Goal: Participate in discussion: Engage in conversation with other users on a specific topic

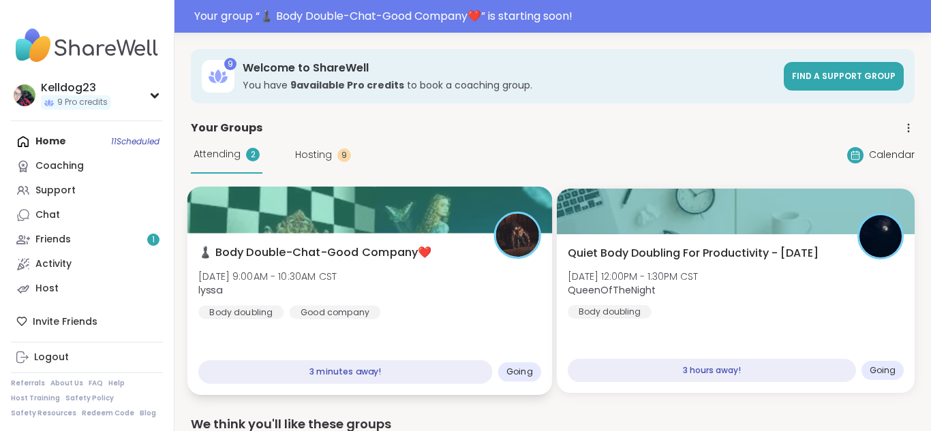
click at [382, 264] on div "♟️ Body Double-Chat-Good Company❤️ [DATE] 9:00AM - 10:30AM CST lyssa Body doubl…" at bounding box center [369, 282] width 343 height 75
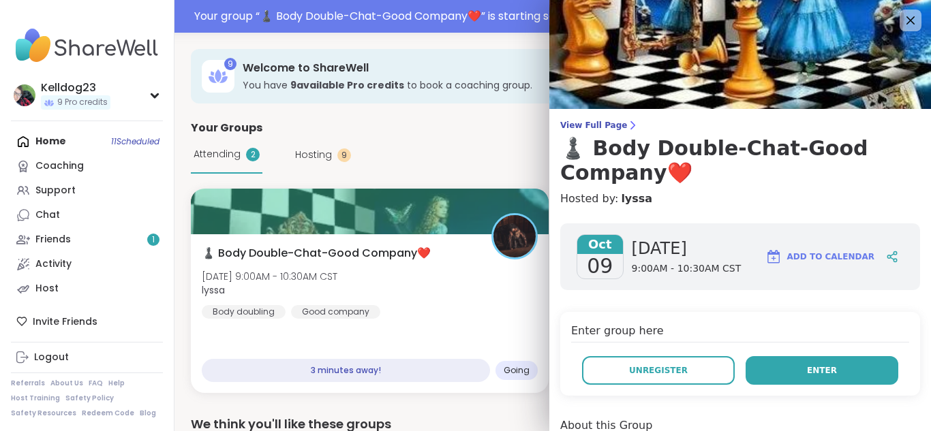
click at [836, 377] on button "Enter" at bounding box center [822, 370] width 153 height 29
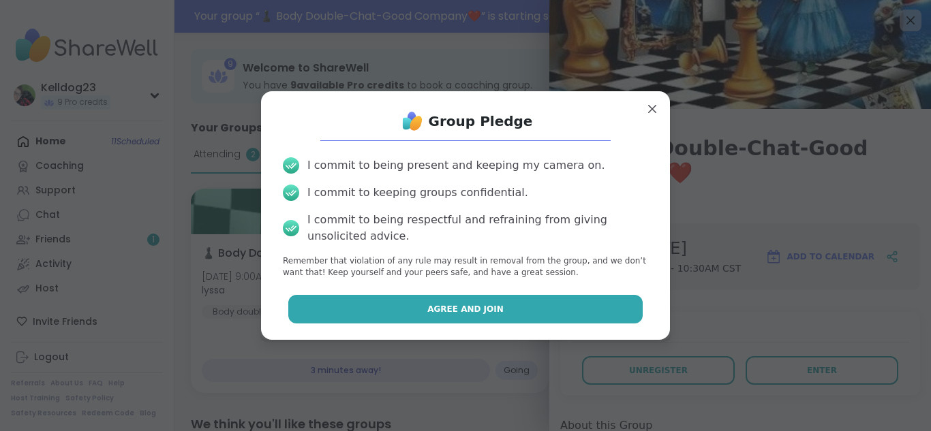
click at [448, 300] on button "Agree and Join" at bounding box center [465, 309] width 355 height 29
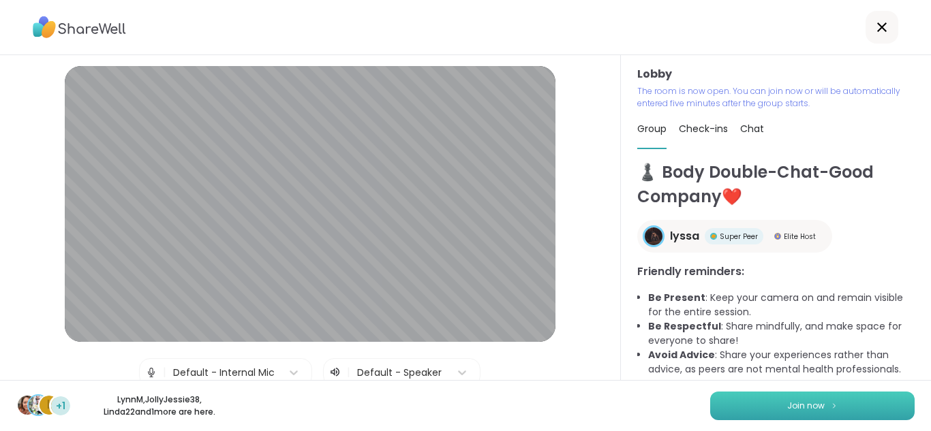
click at [825, 418] on button "Join now" at bounding box center [812, 406] width 204 height 29
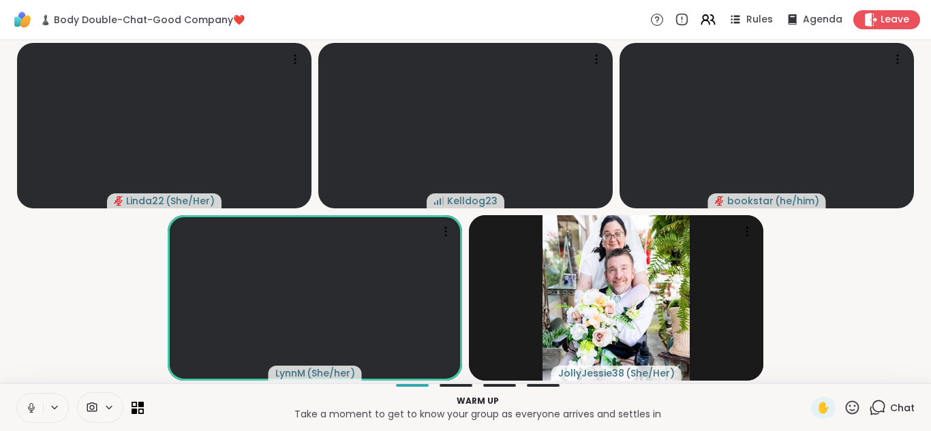
click at [24, 408] on button at bounding box center [30, 408] width 26 height 29
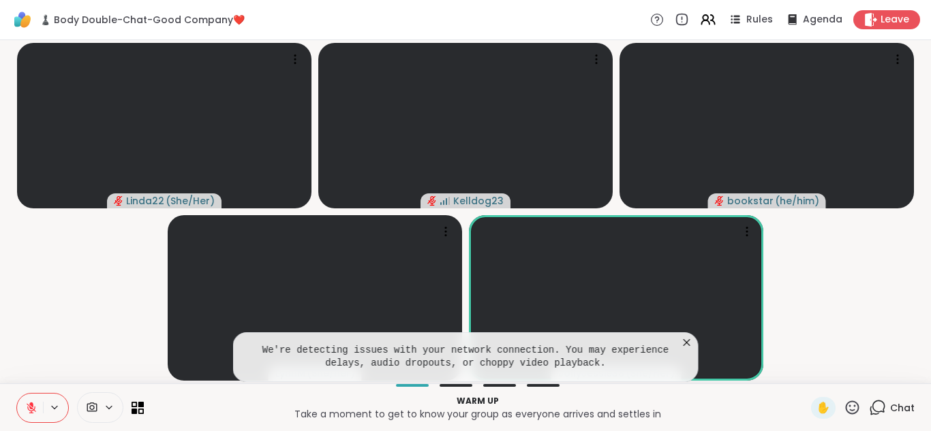
click at [684, 336] on icon at bounding box center [687, 343] width 14 height 14
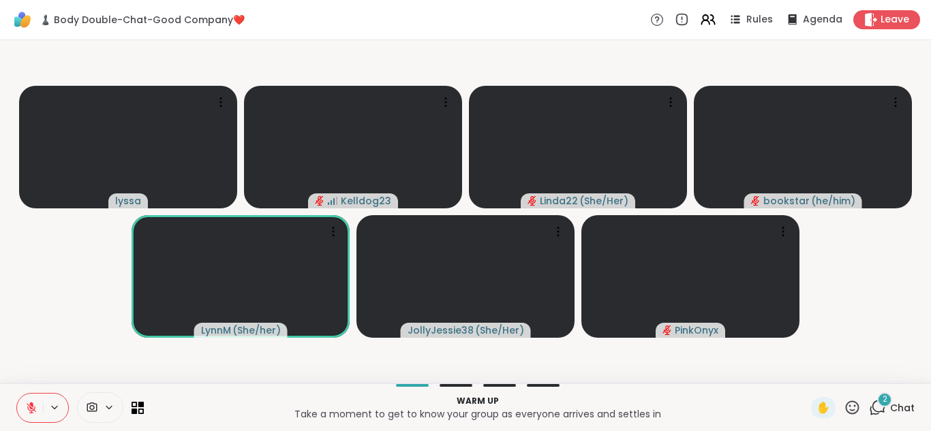
click at [884, 401] on span "2" at bounding box center [885, 400] width 5 height 12
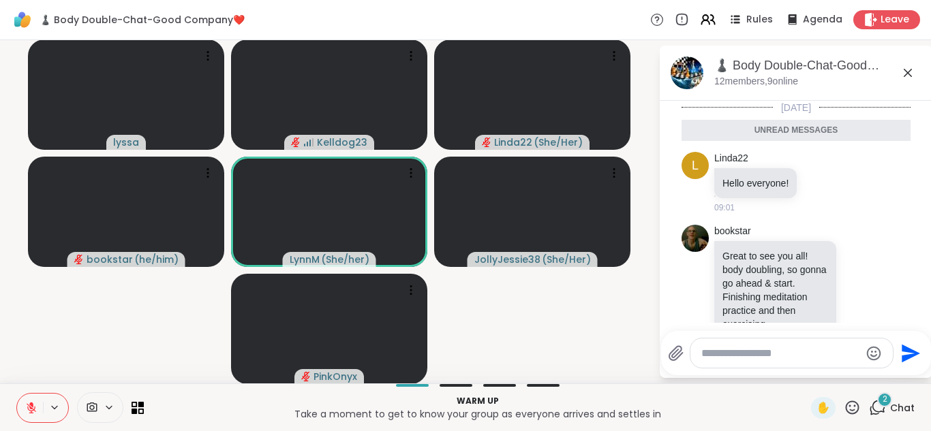
scroll to position [57, 0]
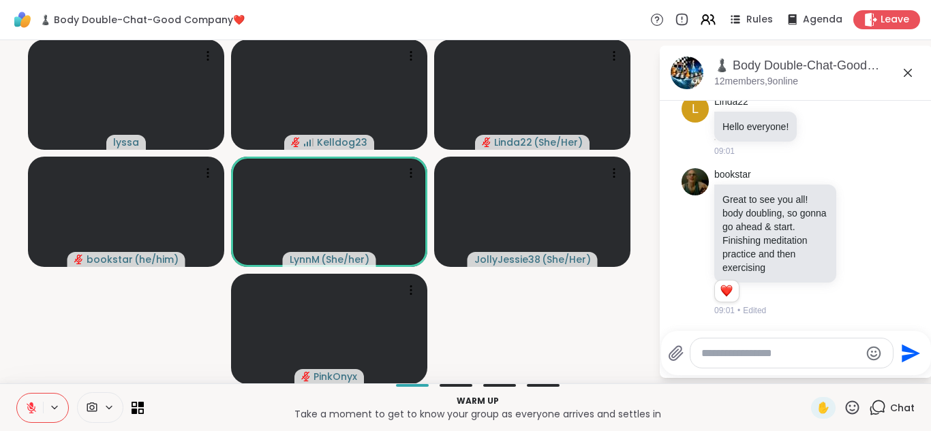
click at [751, 359] on textarea "Type your message" at bounding box center [780, 354] width 159 height 14
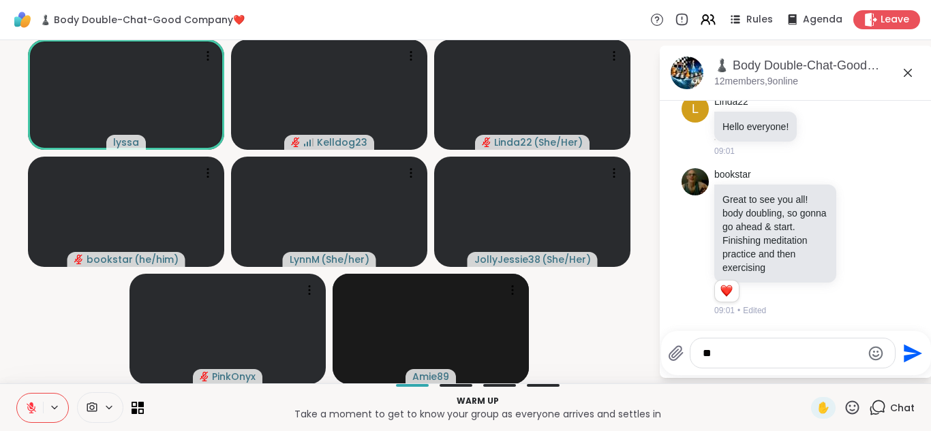
type textarea "*"
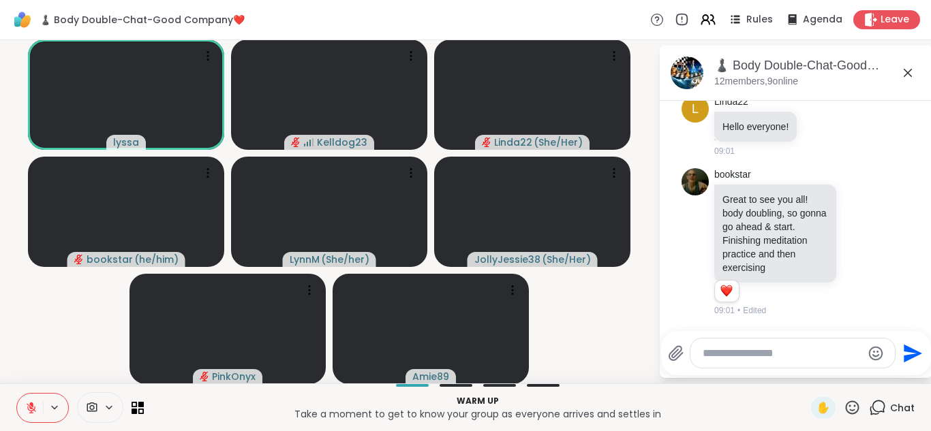
click at [911, 67] on icon at bounding box center [908, 73] width 16 height 16
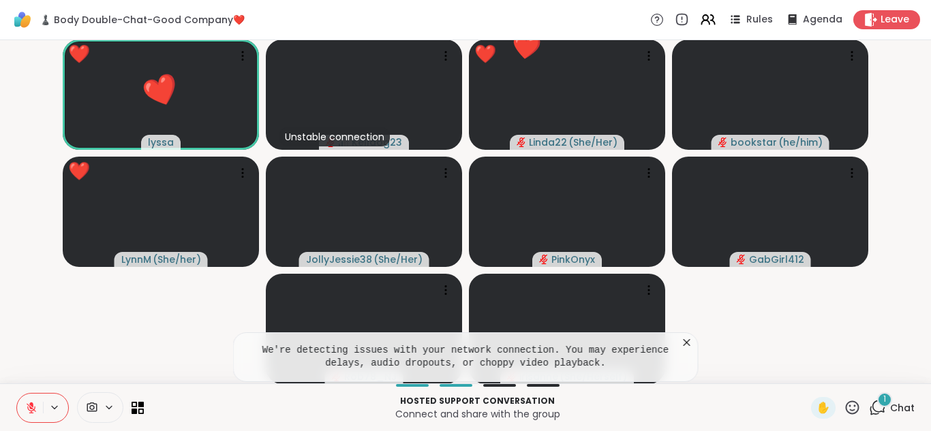
click at [687, 343] on icon at bounding box center [687, 342] width 7 height 7
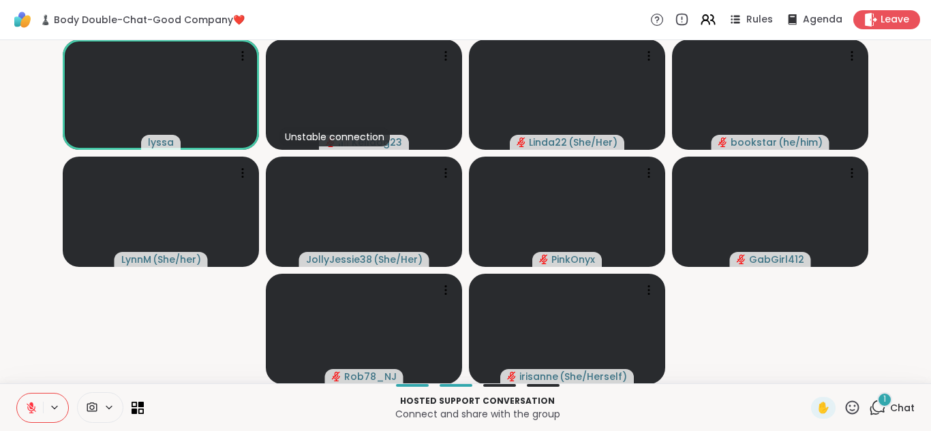
click at [876, 410] on icon at bounding box center [877, 407] width 17 height 17
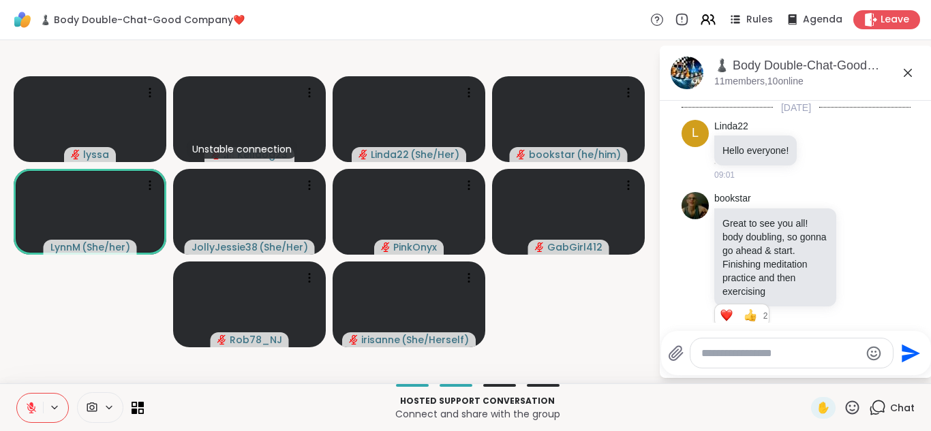
scroll to position [143, 0]
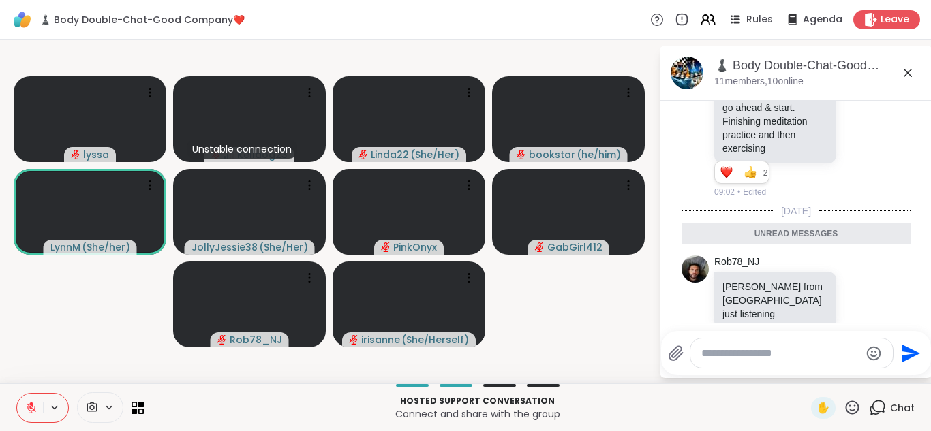
click at [908, 76] on icon at bounding box center [908, 73] width 16 height 16
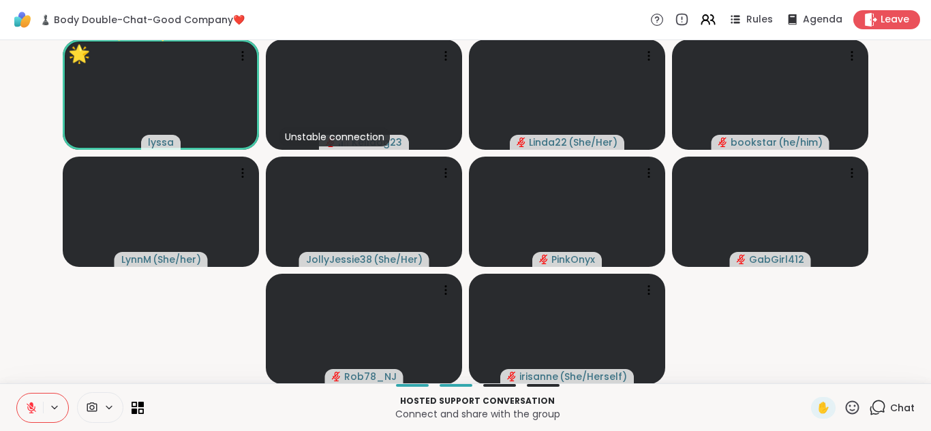
click at [22, 404] on button at bounding box center [30, 408] width 26 height 29
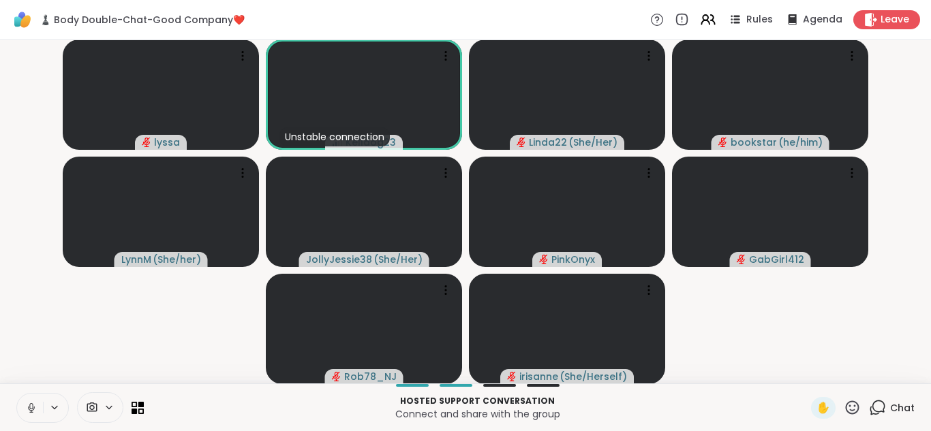
click at [27, 398] on button at bounding box center [30, 408] width 26 height 29
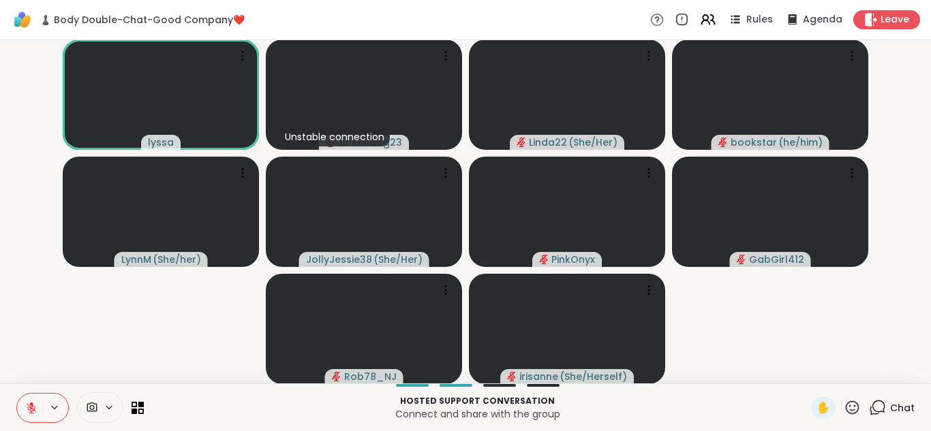
click at [881, 402] on icon at bounding box center [877, 407] width 17 height 17
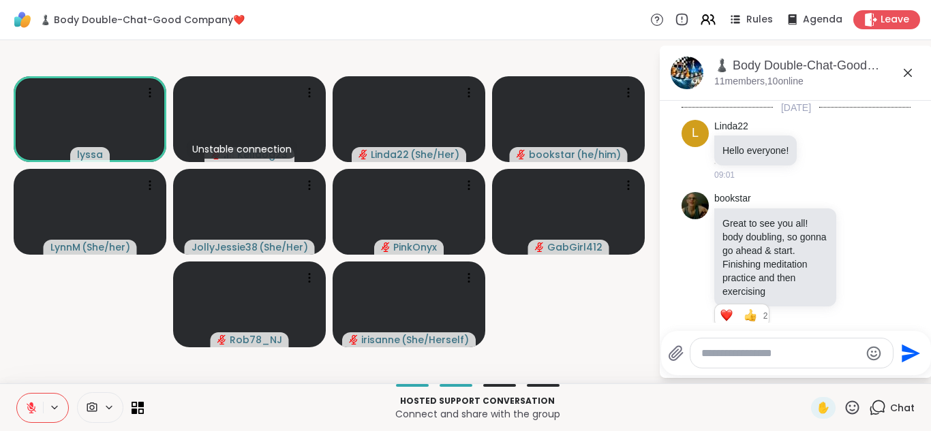
scroll to position [97, 0]
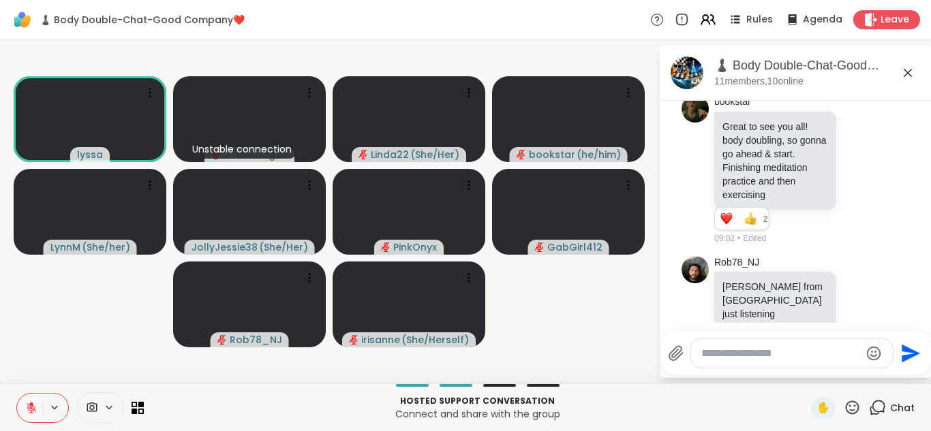
click at [715, 349] on textarea "Type your message" at bounding box center [780, 354] width 159 height 14
type textarea "**********"
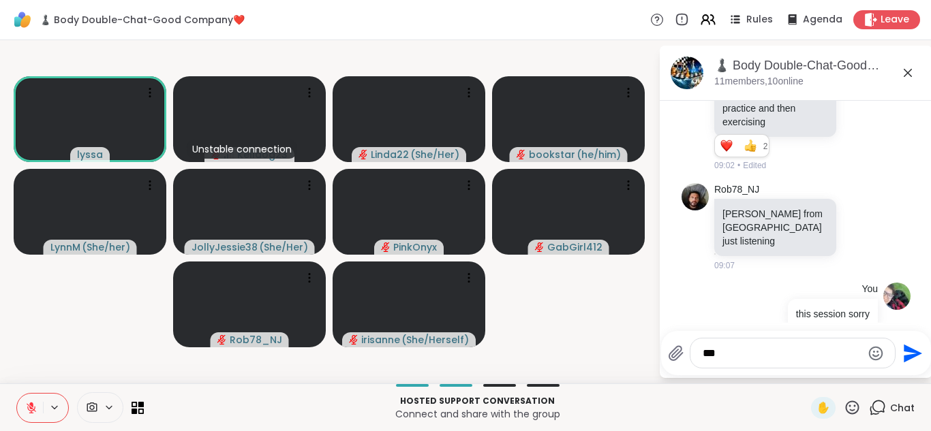
type textarea "***"
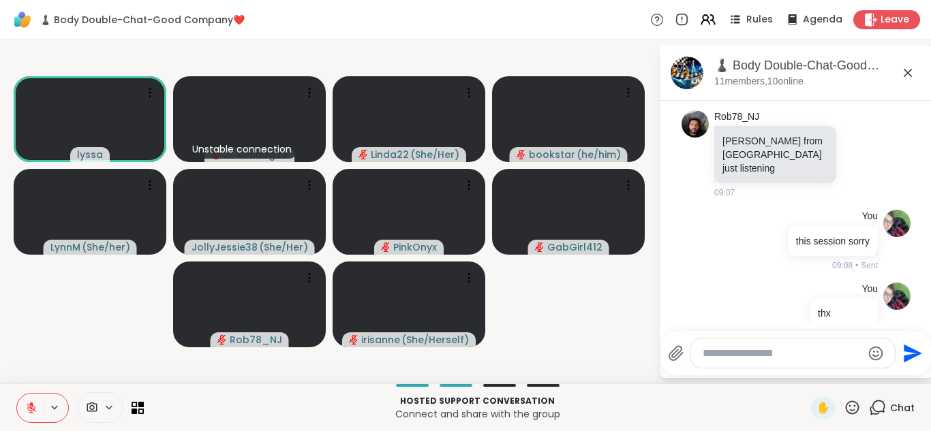
click at [909, 75] on icon at bounding box center [908, 73] width 8 height 8
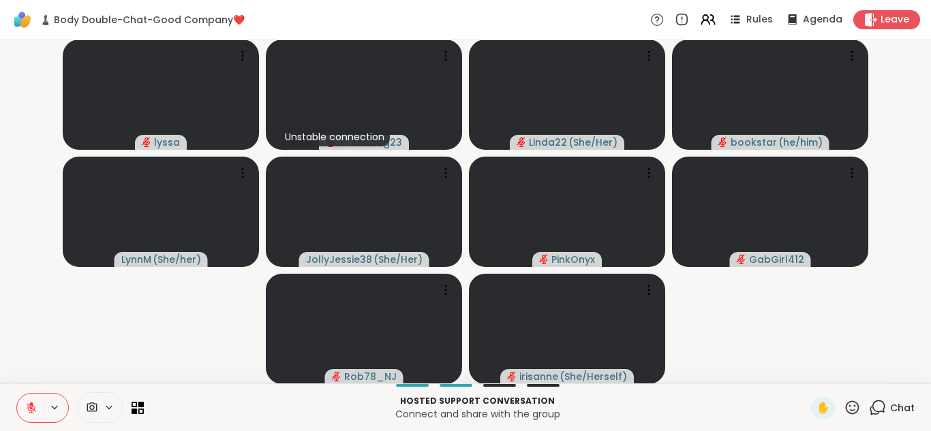
click at [883, 408] on icon at bounding box center [877, 407] width 17 height 17
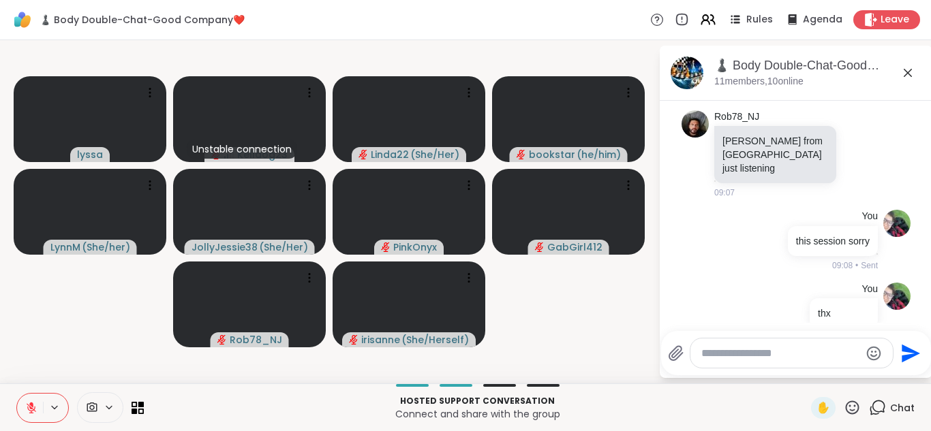
click at [716, 347] on textarea "Type your message" at bounding box center [780, 354] width 159 height 14
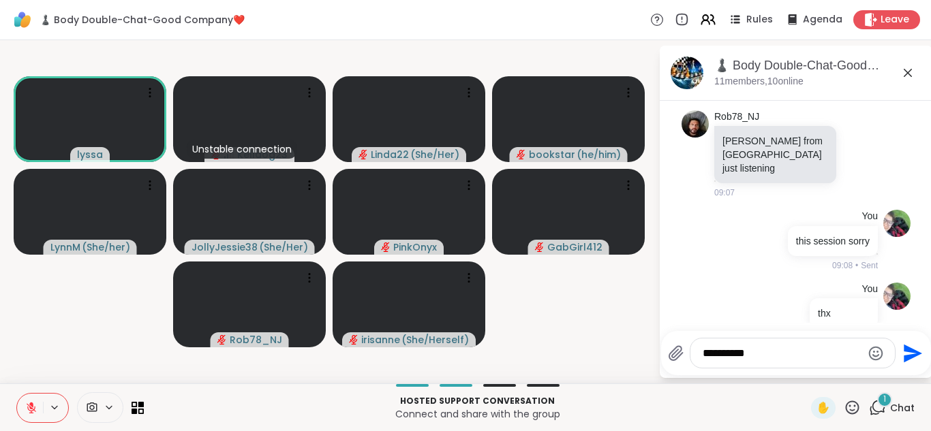
scroll to position [356, 0]
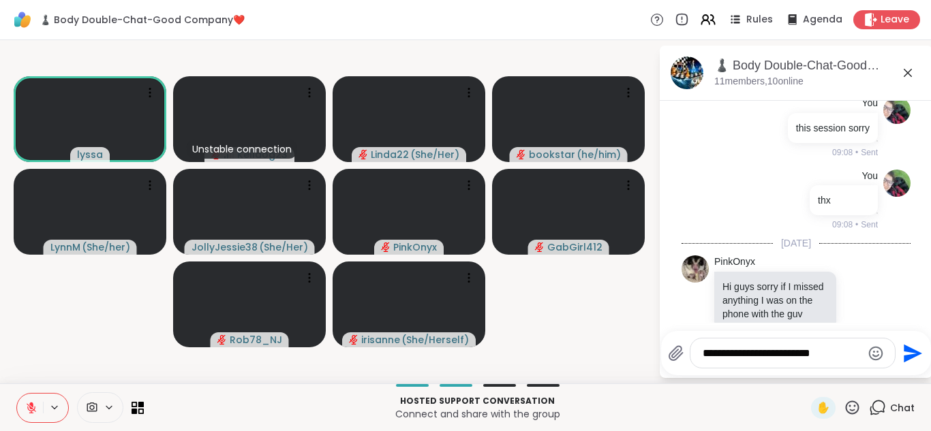
type textarea "**********"
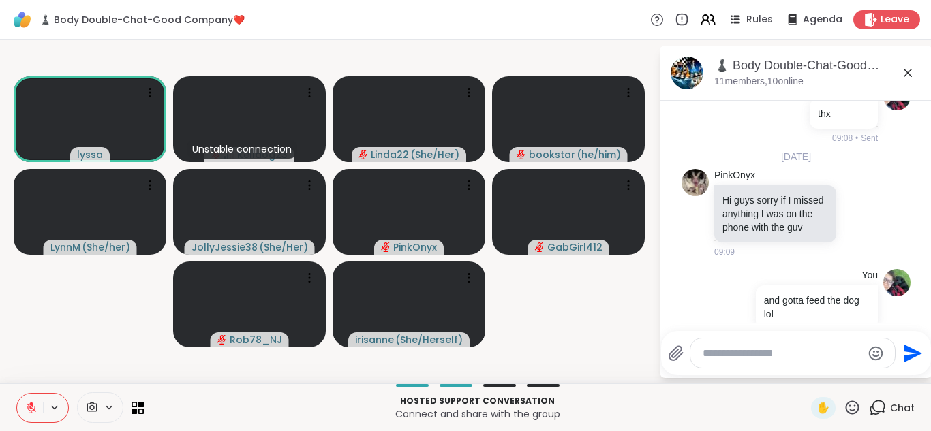
click at [912, 74] on icon at bounding box center [908, 73] width 16 height 16
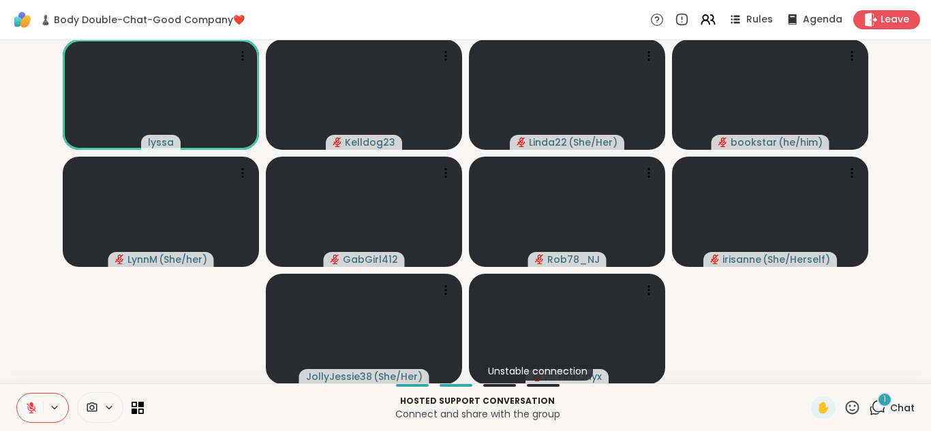
click at [887, 402] on div "1" at bounding box center [884, 400] width 15 height 15
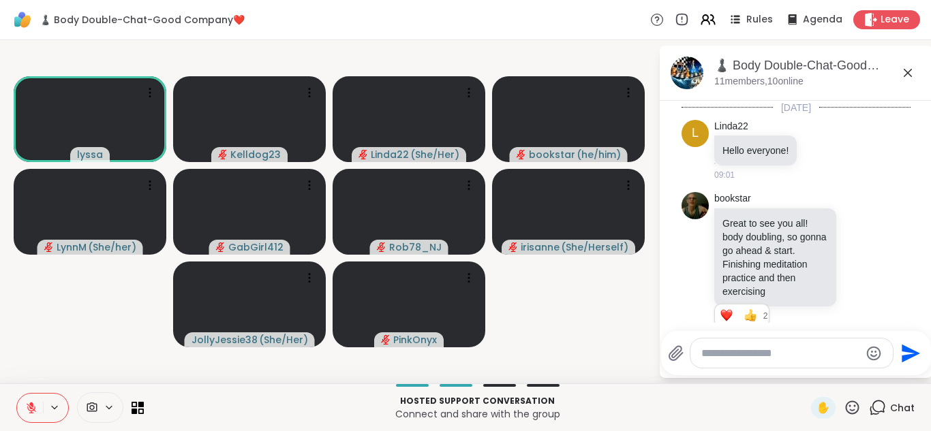
scroll to position [567, 0]
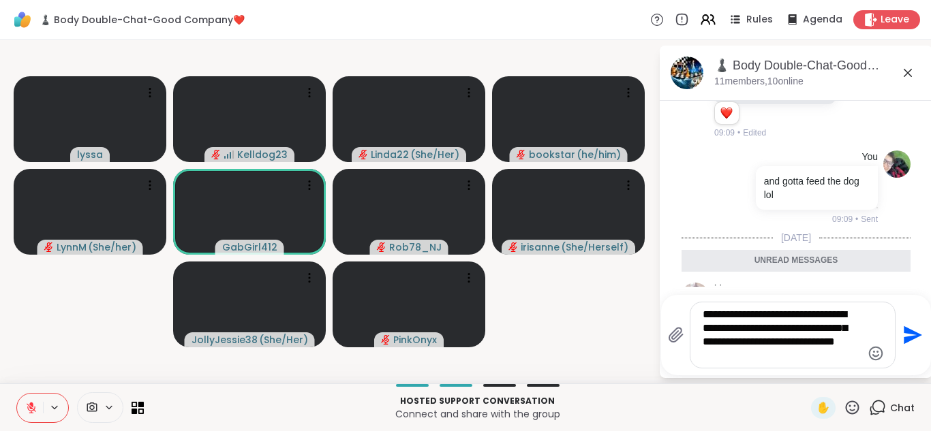
type textarea "**********"
click at [906, 336] on icon "Send" at bounding box center [911, 335] width 22 height 22
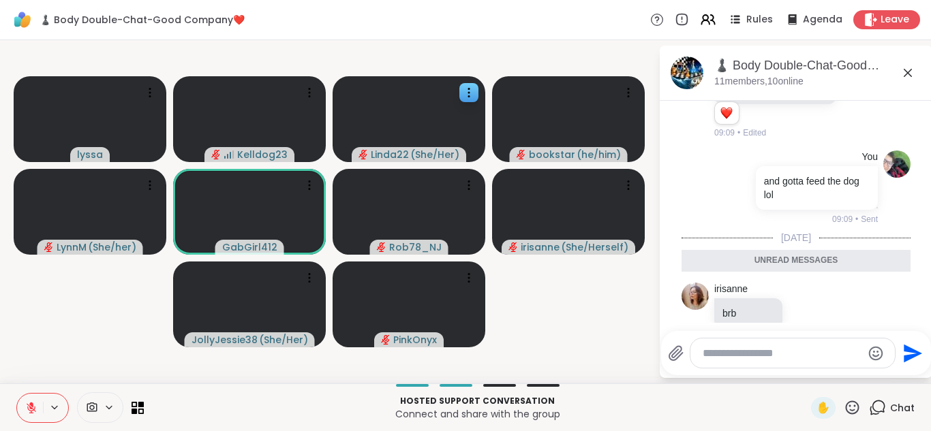
scroll to position [661, 0]
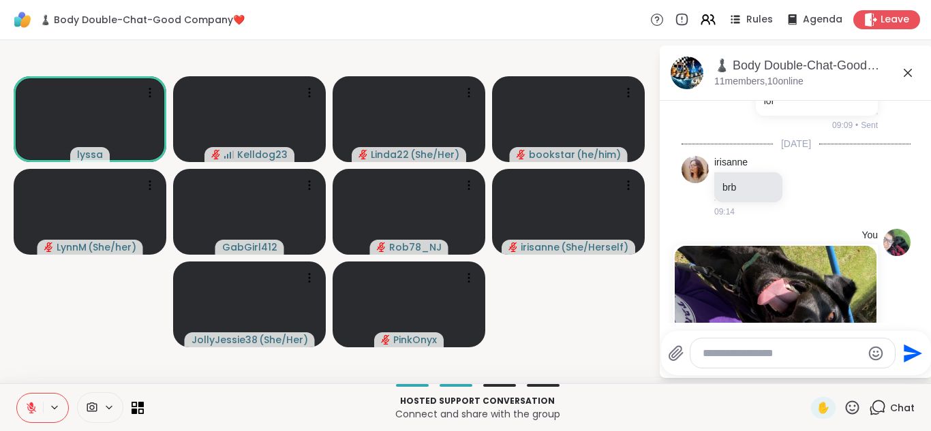
click at [837, 224] on div "You [DOMAIN_NAME] Walk and talk with Kelldog+[PERSON_NAME]🐶 Walk and talk with …" at bounding box center [796, 378] width 229 height 309
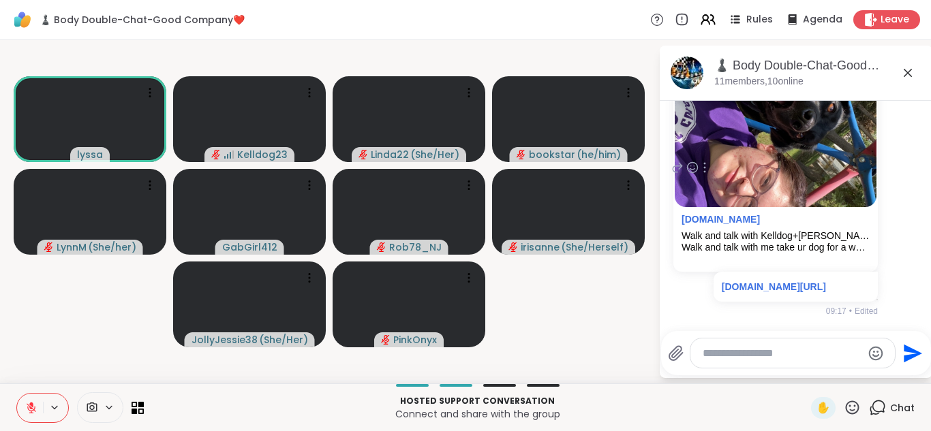
scroll to position [884, 0]
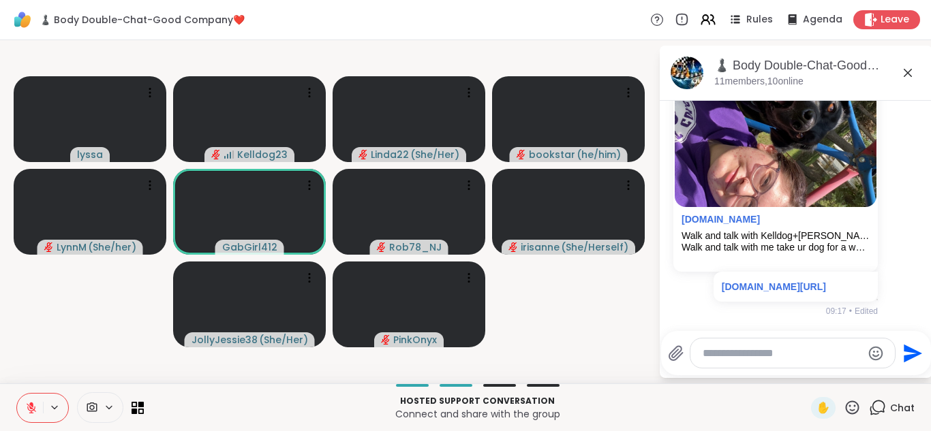
click at [734, 353] on textarea "Type your message" at bounding box center [782, 354] width 159 height 14
type textarea "*"
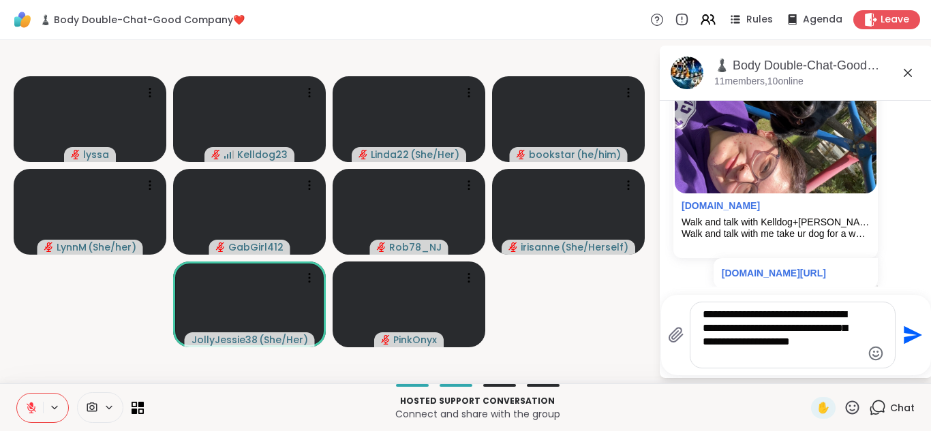
type textarea "**********"
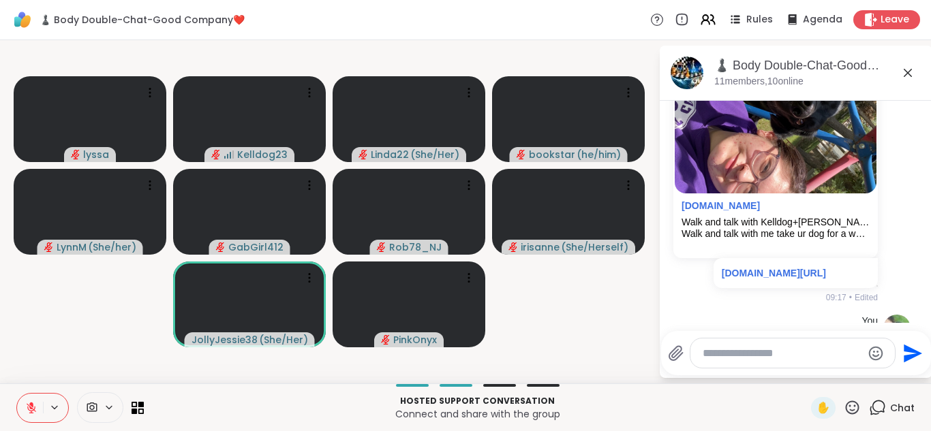
scroll to position [998, 0]
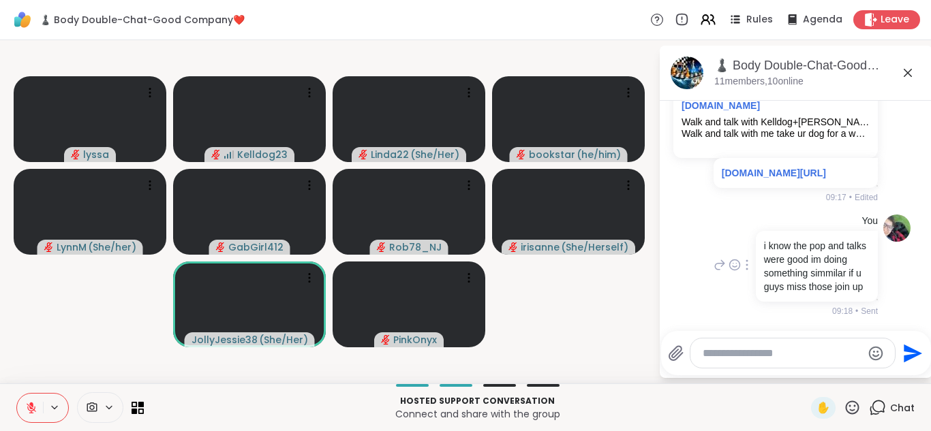
click at [694, 294] on div "You i know the pop and talks were good im doing something simmilar if u guys mi…" at bounding box center [796, 266] width 229 height 114
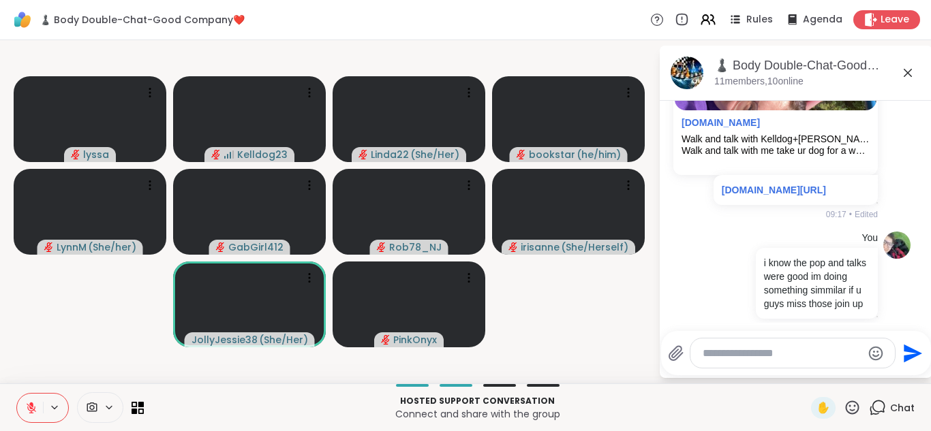
scroll to position [3, 0]
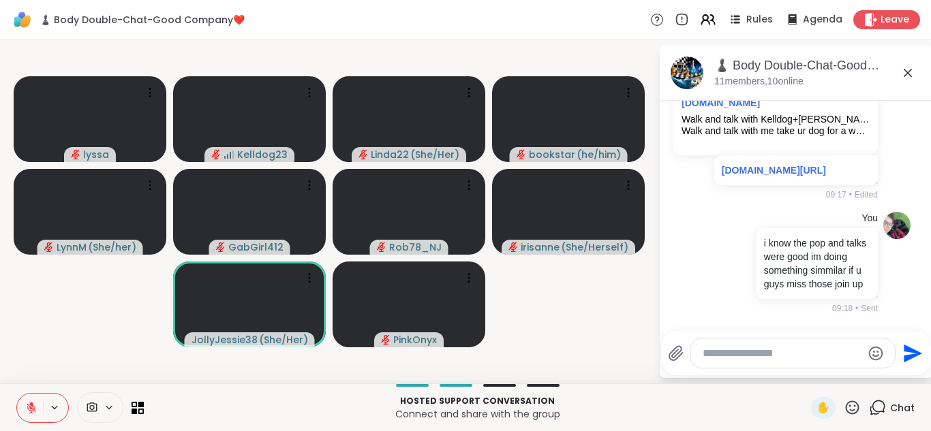
click at [908, 69] on icon at bounding box center [908, 73] width 16 height 16
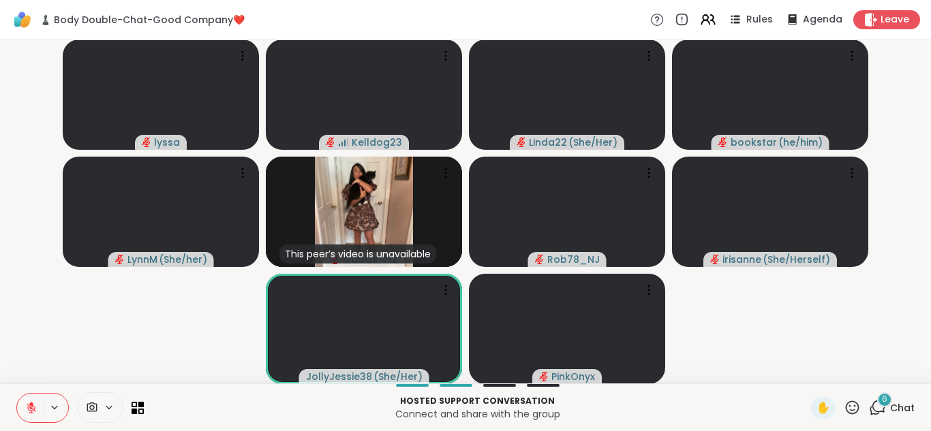
click at [881, 405] on div "6" at bounding box center [884, 400] width 15 height 15
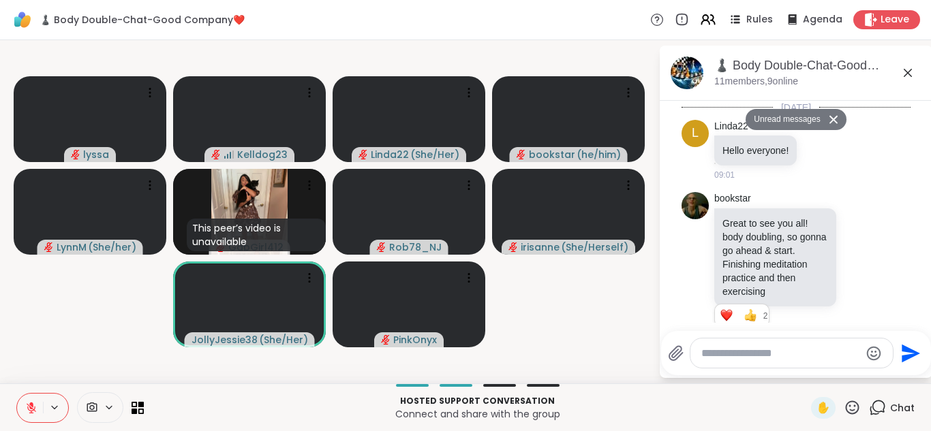
scroll to position [2122, 0]
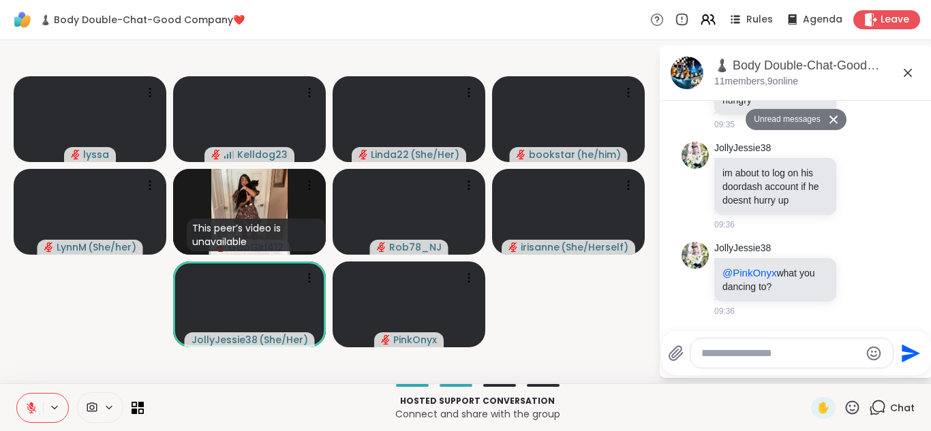
click at [906, 76] on icon at bounding box center [908, 73] width 16 height 16
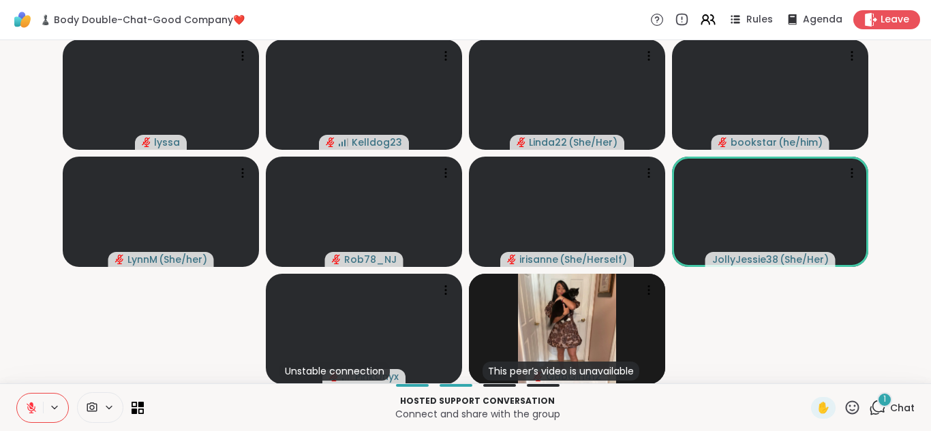
click at [880, 405] on div "1" at bounding box center [884, 400] width 15 height 15
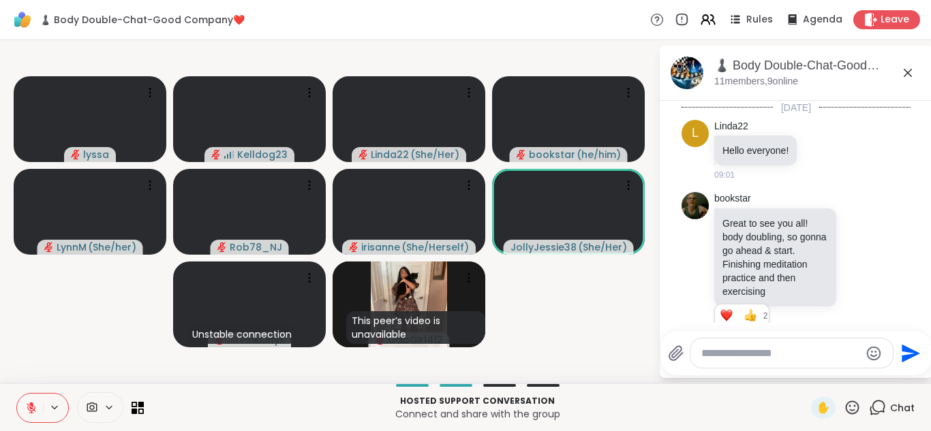
scroll to position [2207, 0]
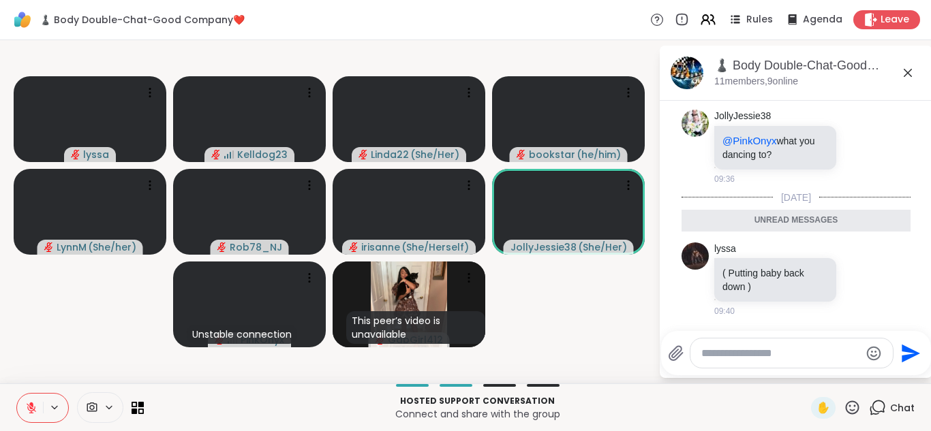
click at [764, 348] on textarea "Type your message" at bounding box center [780, 354] width 159 height 14
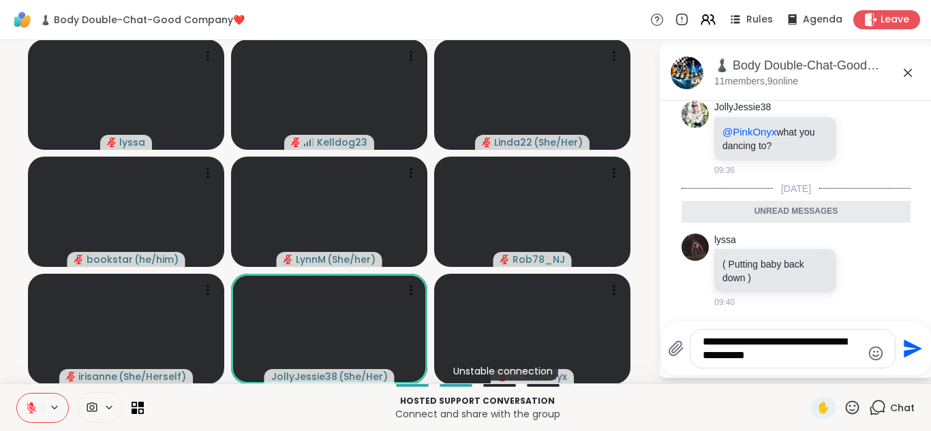
type textarea "**********"
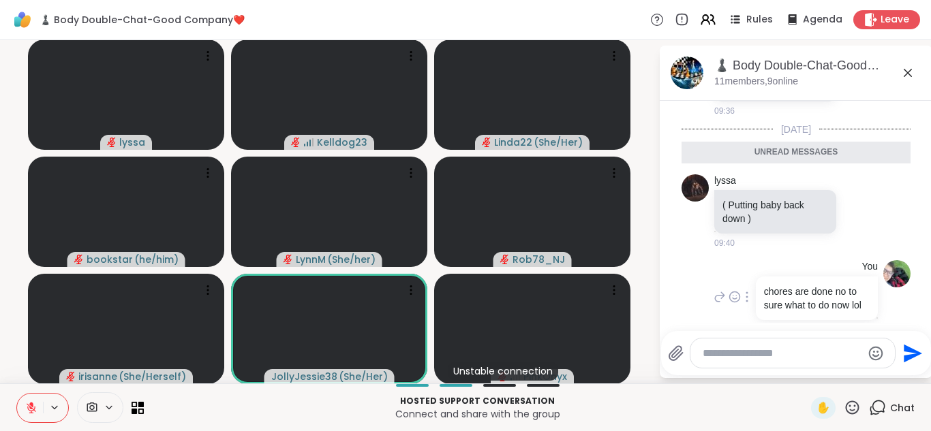
scroll to position [2261, 0]
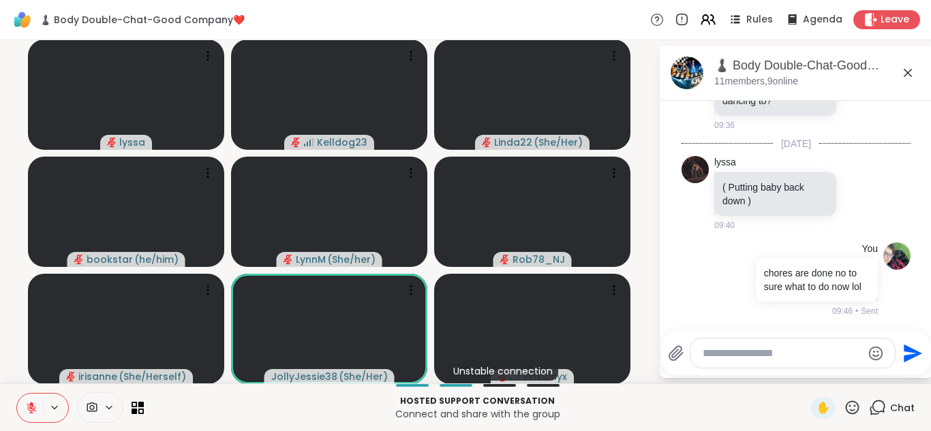
click at [910, 72] on icon at bounding box center [908, 73] width 16 height 16
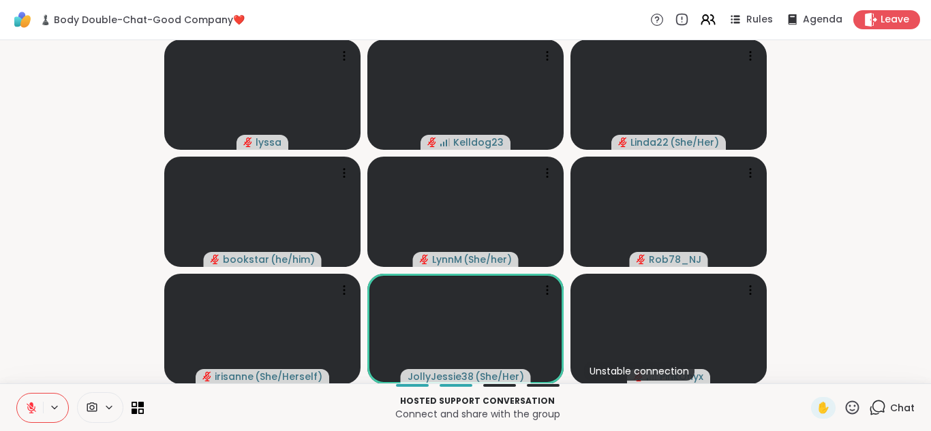
click at [883, 411] on icon at bounding box center [877, 407] width 17 height 17
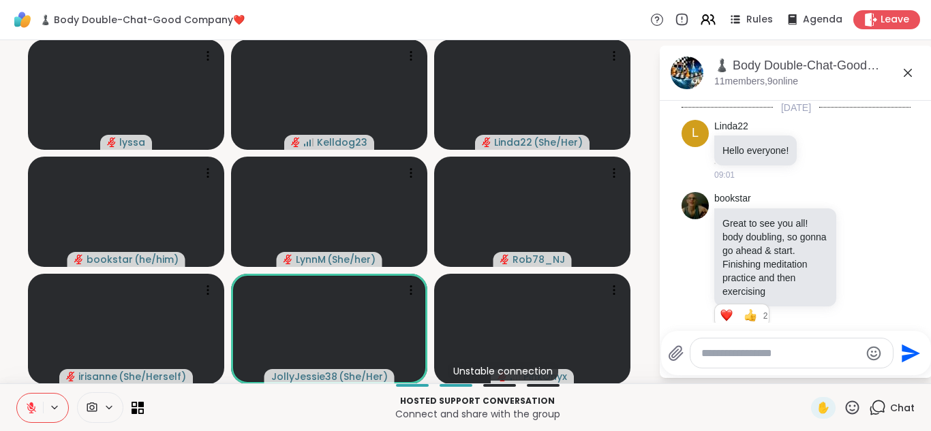
scroll to position [2248, 0]
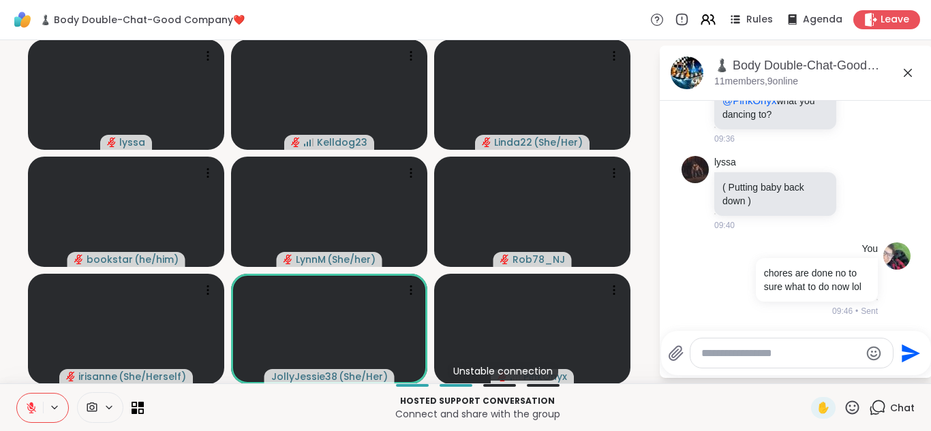
click at [725, 355] on textarea "Type your message" at bounding box center [780, 354] width 159 height 14
type textarea "**********"
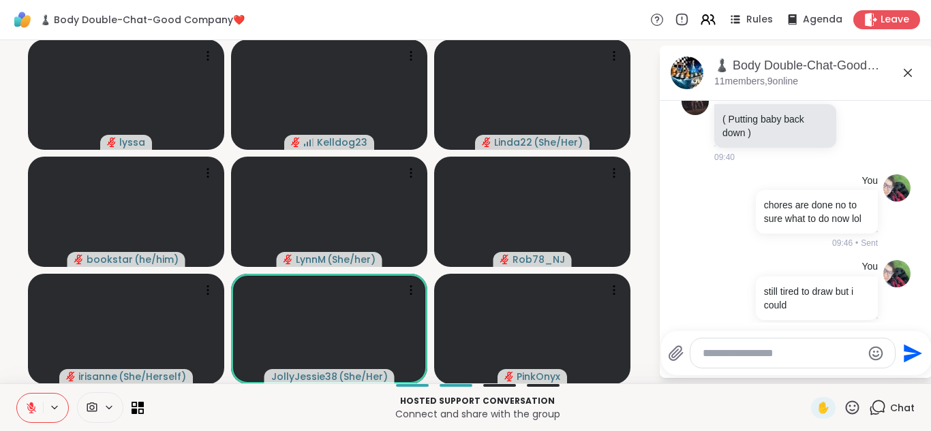
scroll to position [2334, 0]
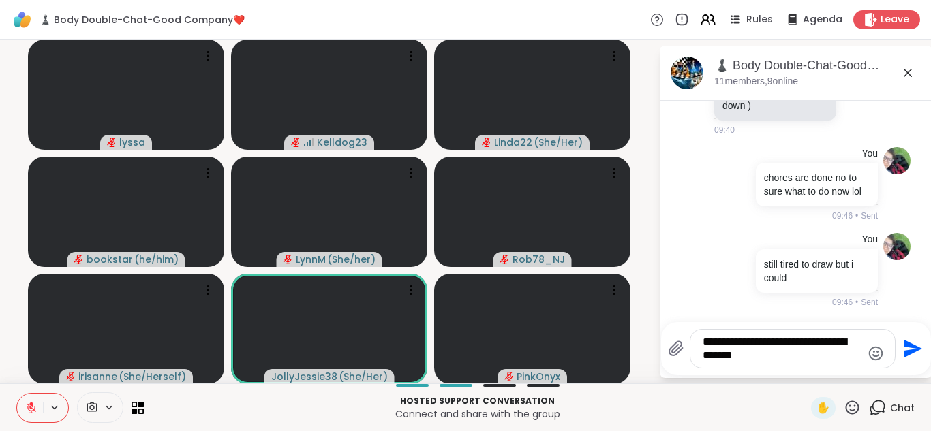
type textarea "**********"
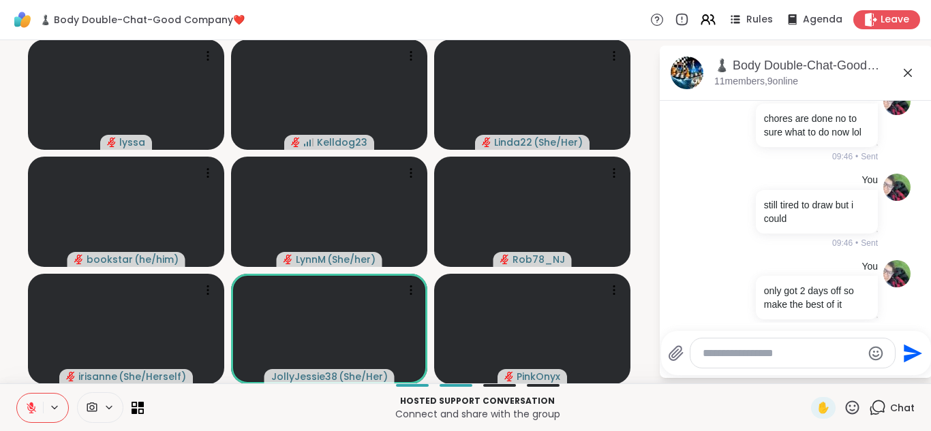
scroll to position [2420, 0]
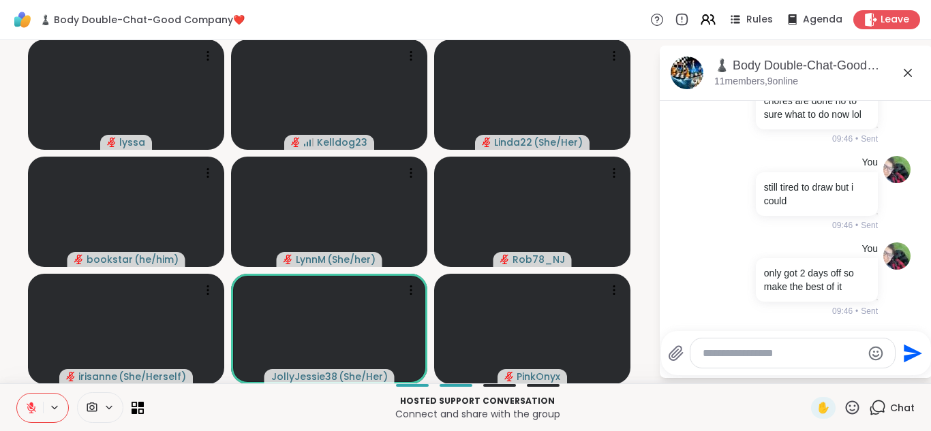
click at [915, 77] on icon at bounding box center [908, 73] width 16 height 16
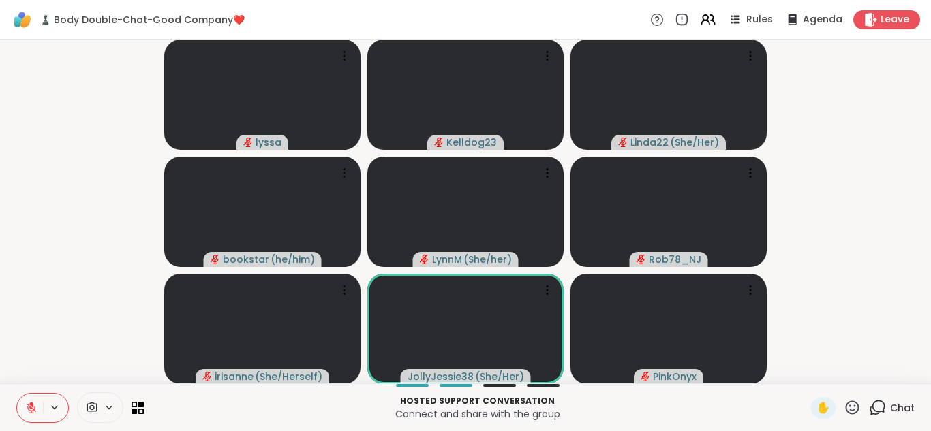
click at [881, 401] on icon at bounding box center [877, 407] width 17 height 17
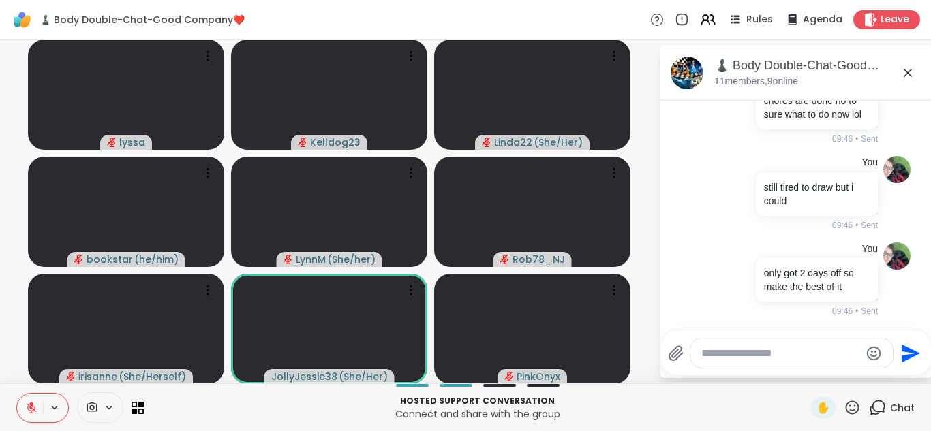
click at [775, 349] on textarea "Type your message" at bounding box center [780, 354] width 159 height 14
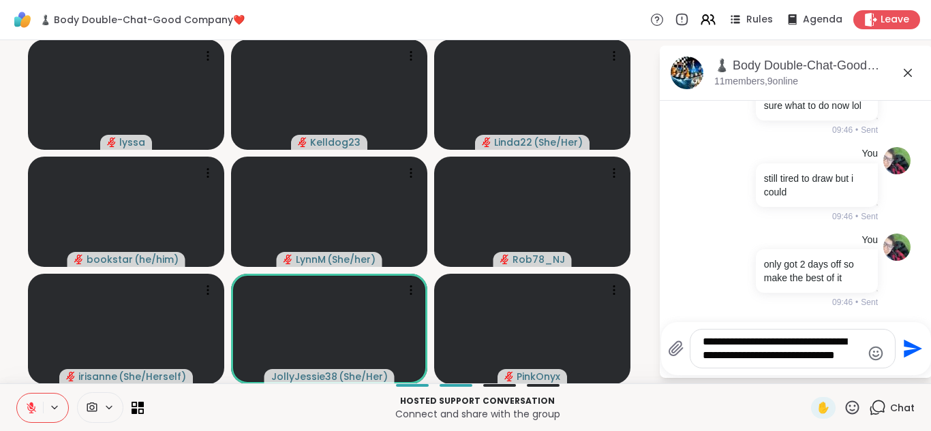
type textarea "**********"
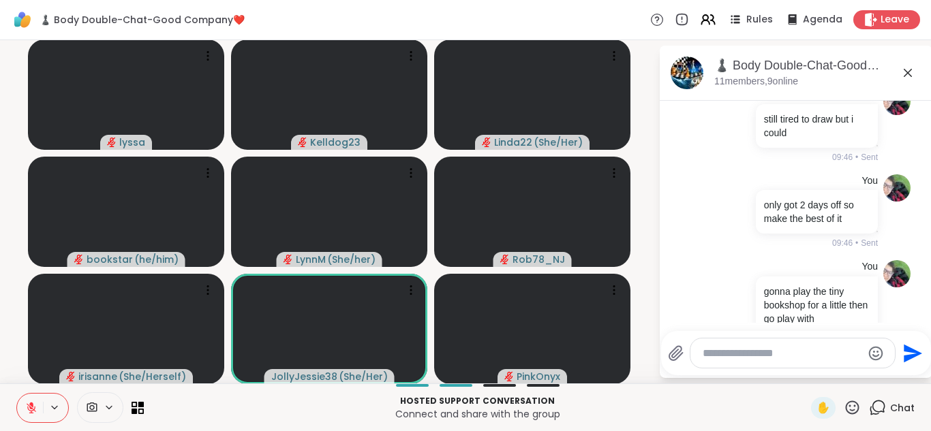
scroll to position [2520, 0]
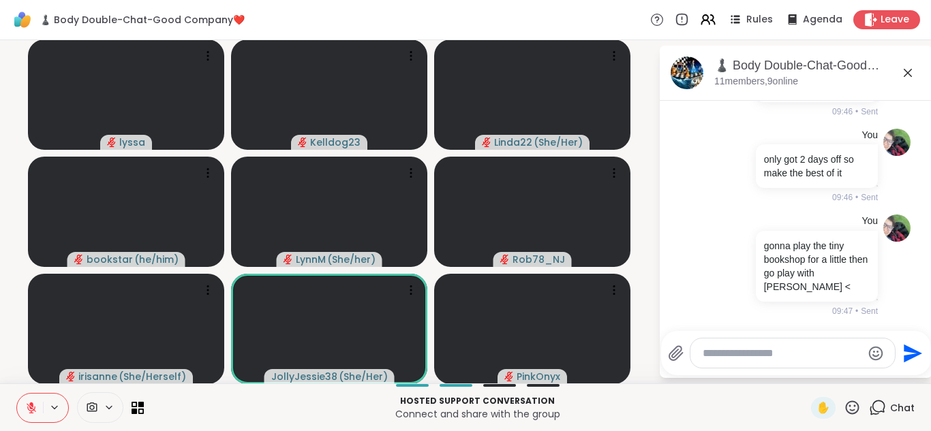
click at [908, 72] on icon at bounding box center [908, 73] width 8 height 8
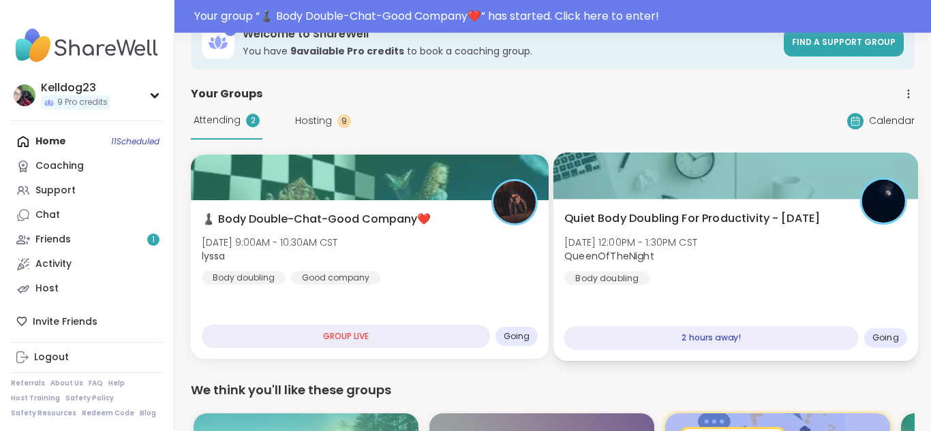
scroll to position [27, 0]
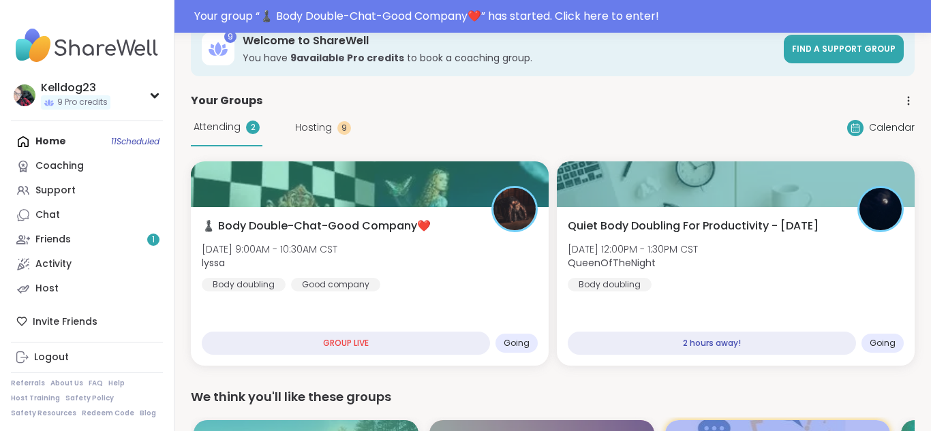
click at [311, 127] on span "Hosting" at bounding box center [313, 128] width 37 height 14
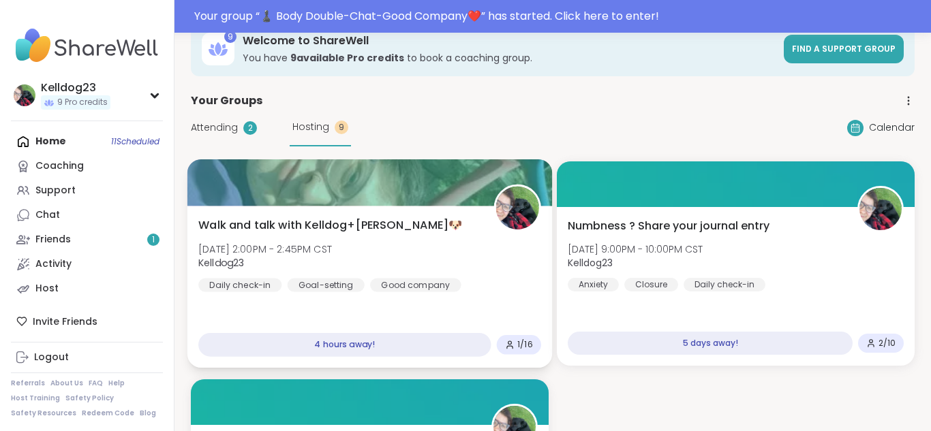
scroll to position [0, 0]
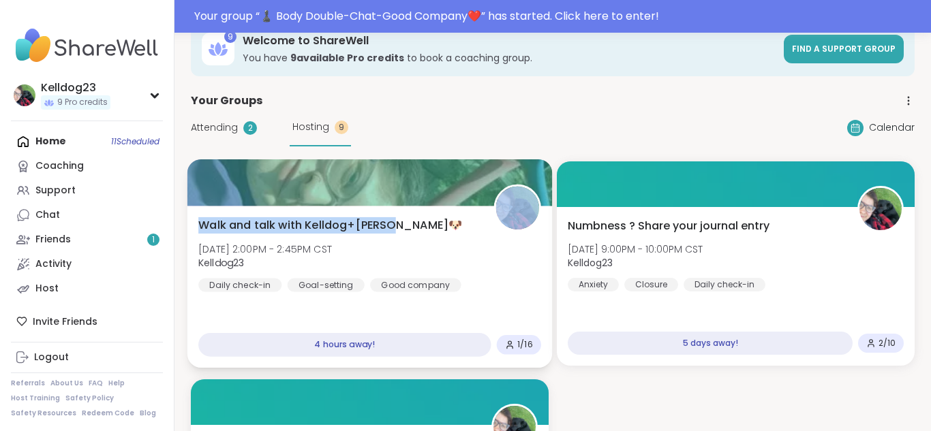
drag, startPoint x: 397, startPoint y: 210, endPoint x: 354, endPoint y: 163, distance: 64.1
click at [354, 163] on div "Walk and talk with Kelldog+Neisha🐶 Thu, Oct 09 | 2:00PM - 2:45PM CST Kelldog23 …" at bounding box center [369, 263] width 365 height 209
click at [354, 163] on div at bounding box center [369, 182] width 365 height 46
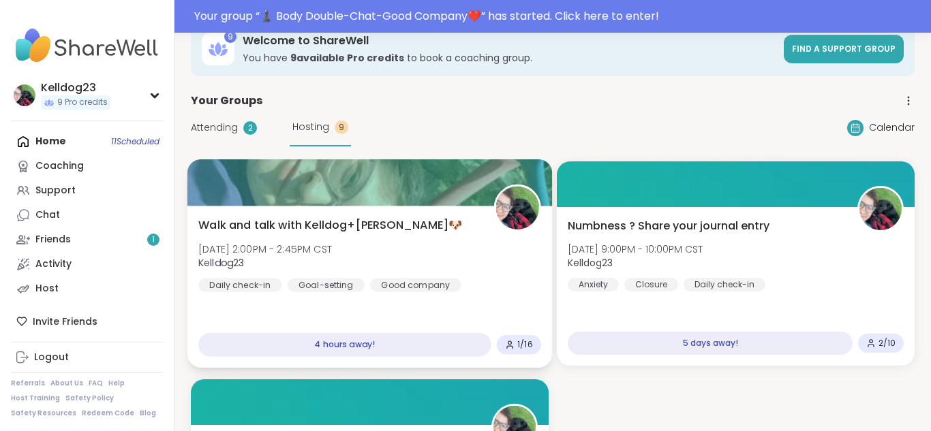
click at [278, 224] on span "Walk and talk with Kelldog+[PERSON_NAME]🐶" at bounding box center [330, 225] width 264 height 16
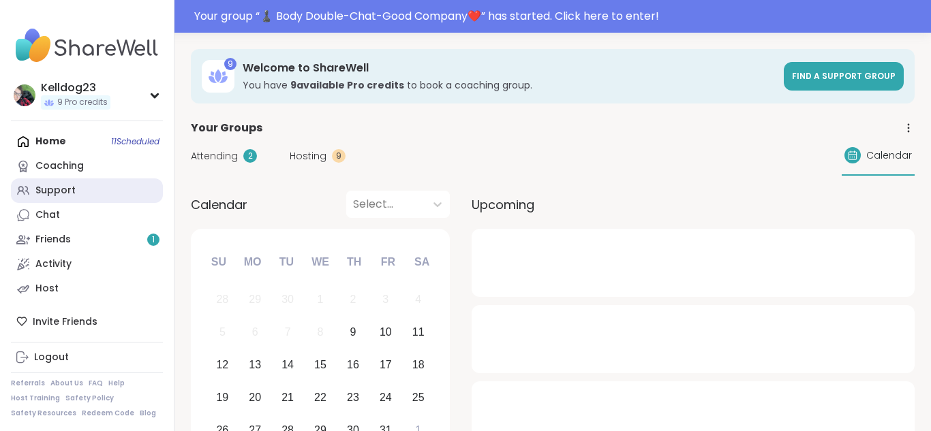
click at [55, 196] on div "Support" at bounding box center [55, 191] width 40 height 14
